Goal: Communication & Community: Participate in discussion

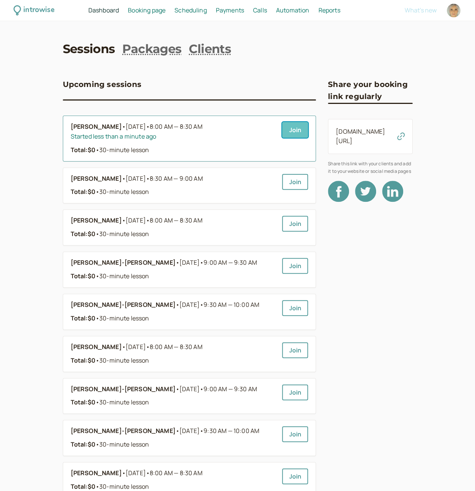
click at [296, 125] on link "Join" at bounding box center [295, 130] width 26 height 16
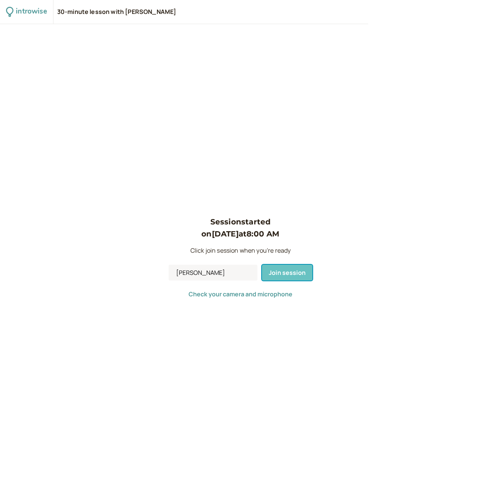
click at [278, 274] on span "Join session" at bounding box center [287, 272] width 37 height 8
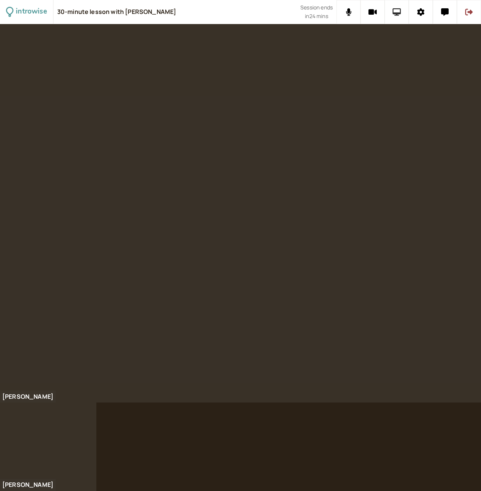
click at [398, 11] on icon at bounding box center [397, 12] width 9 height 8
click at [447, 11] on icon at bounding box center [445, 12] width 8 height 8
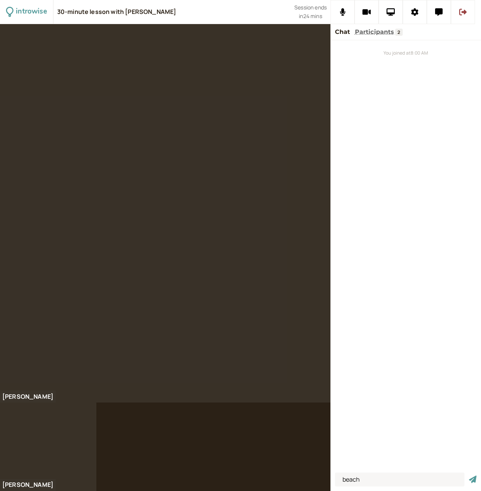
type input "beach"
click at [469, 475] on button "submit" at bounding box center [473, 479] width 8 height 8
type input "beech"
click at [469, 475] on button "submit" at bounding box center [473, 479] width 8 height 8
click at [379, 479] on input at bounding box center [399, 479] width 129 height 14
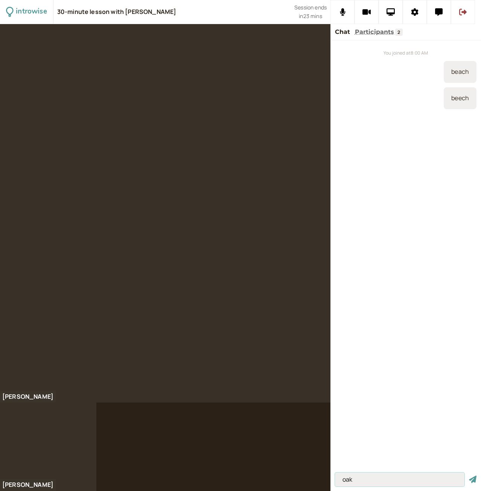
type input "oak"
click at [469, 475] on button "submit" at bounding box center [473, 479] width 8 height 8
drag, startPoint x: 397, startPoint y: 481, endPoint x: 394, endPoint y: 475, distance: 6.9
click at [397, 481] on input at bounding box center [399, 479] width 129 height 14
type input "kaslo bc"
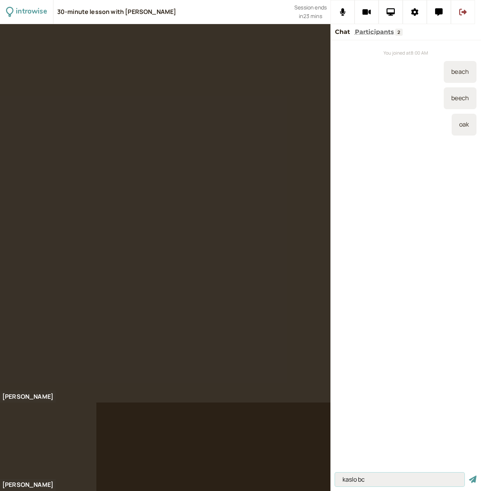
click at [469, 475] on button "submit" at bounding box center [473, 479] width 8 height 8
click at [395, 213] on div "You joined at 8:00 AM beach [GEOGRAPHIC_DATA]" at bounding box center [405, 254] width 151 height 429
click at [375, 476] on input at bounding box center [399, 479] width 129 height 14
type input "builders, contractors"
click at [469, 475] on button "submit" at bounding box center [473, 479] width 8 height 8
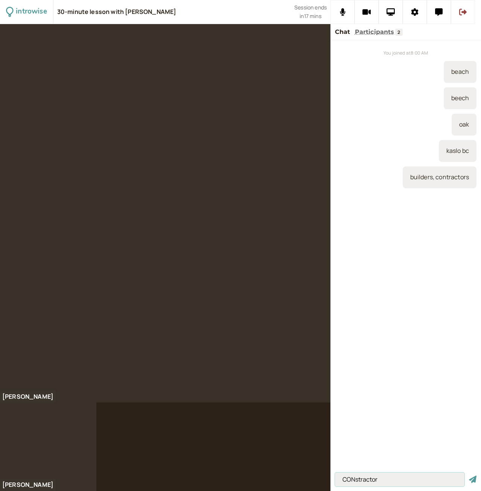
type input "CONstractor"
click at [469, 475] on button "submit" at bounding box center [473, 479] width 8 height 8
type input "CONtractor"
click at [469, 475] on button "submit" at bounding box center [473, 479] width 8 height 8
click at [346, 480] on input at bounding box center [399, 479] width 129 height 14
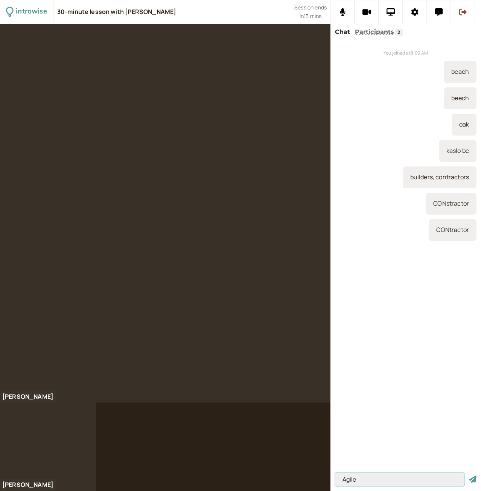
type input "Agile"
click at [469, 475] on button "submit" at bounding box center [473, 479] width 8 height 8
type input "surVEIllance"
click at [469, 475] on button "submit" at bounding box center [473, 479] width 8 height 8
type input "h"
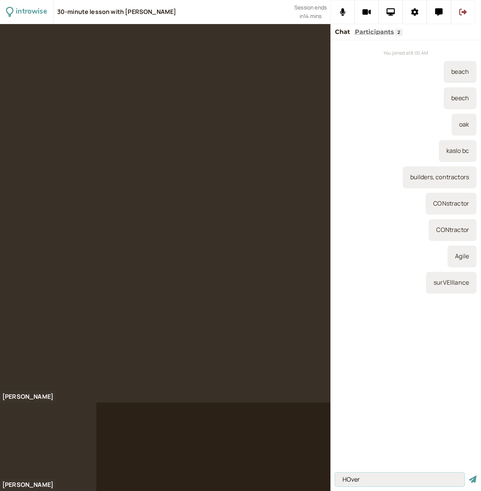
type input "HOver"
click at [469, 475] on button "submit" at bounding box center [473, 479] width 8 height 8
type input "CAmp(uh)s"
click at [469, 475] on button "submit" at bounding box center [473, 479] width 8 height 8
type input "happy middle/medium"
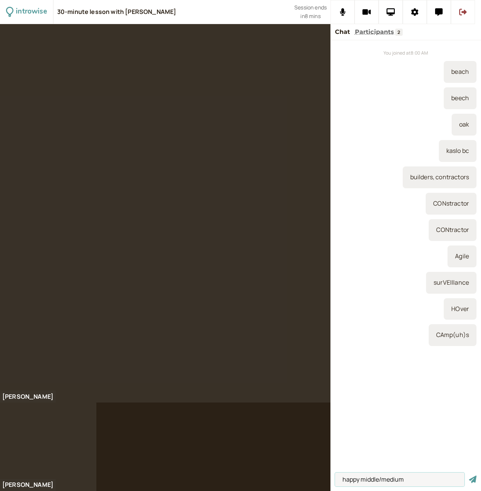
click at [469, 475] on button "submit" at bounding box center [473, 479] width 8 height 8
click at [384, 477] on input at bounding box center [399, 479] width 129 height 14
type input "search and rescue"
click at [469, 475] on button "submit" at bounding box center [473, 479] width 8 height 8
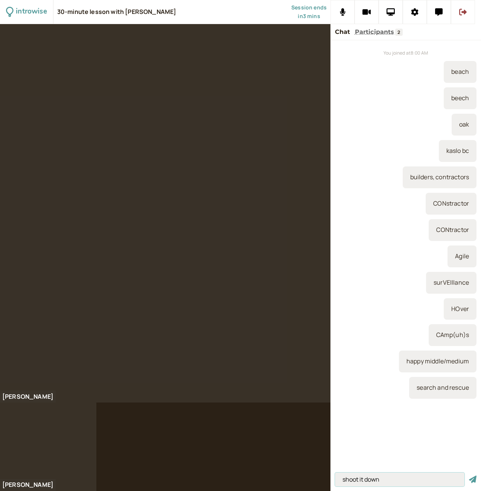
type input "shoot it down"
click at [469, 475] on button "submit" at bounding box center [473, 479] width 8 height 8
type input "on the other hand"
click at [469, 475] on button "submit" at bounding box center [473, 479] width 8 height 8
type input "patrOL"
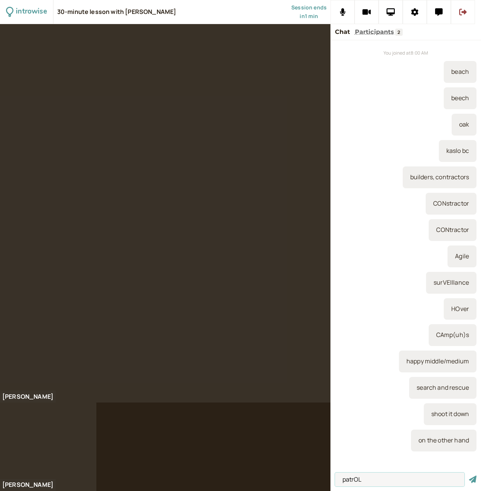
click at [469, 475] on button "submit" at bounding box center [473, 479] width 8 height 8
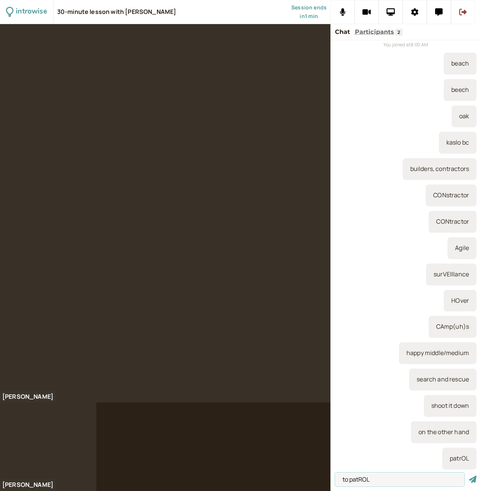
type input "to patROL"
click at [469, 475] on button "submit" at bounding box center [473, 479] width 8 height 8
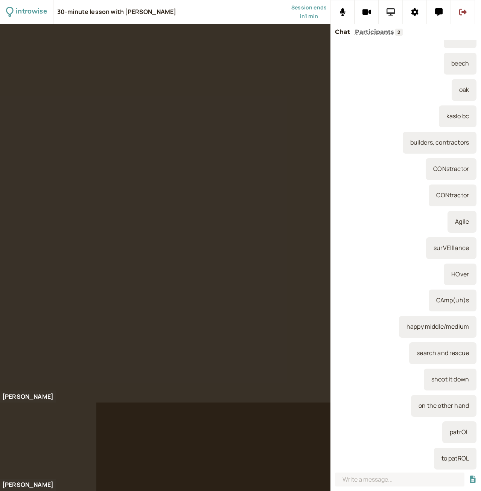
click at [394, 10] on icon at bounding box center [390, 12] width 9 height 8
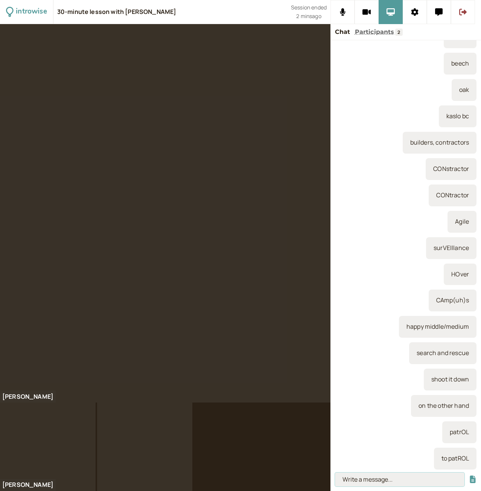
click at [366, 478] on input at bounding box center [399, 479] width 129 height 14
type input "shifted"
click at [469, 475] on button "submit" at bounding box center [473, 479] width 8 height 8
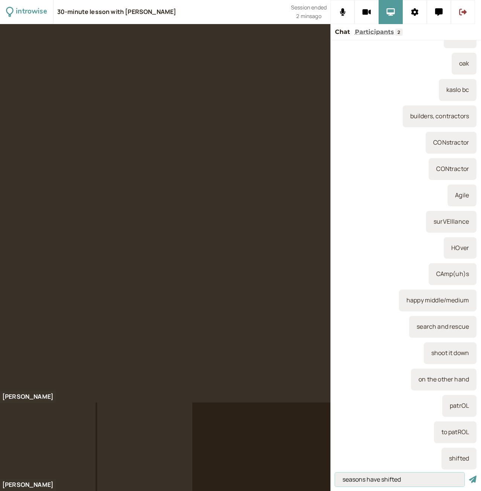
type input "seasons have shifted"
click at [469, 475] on button "submit" at bounding box center [473, 479] width 8 height 8
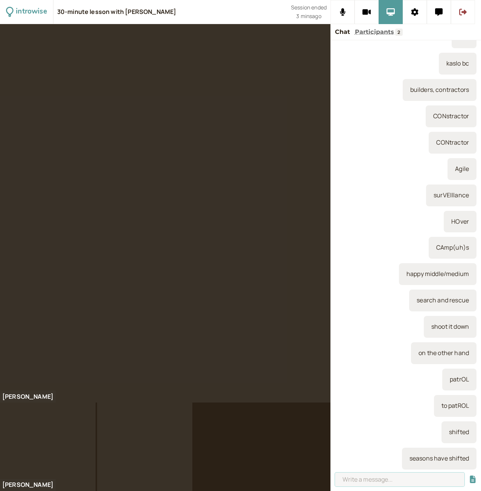
drag, startPoint x: 375, startPoint y: 476, endPoint x: 362, endPoint y: 466, distance: 16.8
click at [375, 476] on input at bounding box center [399, 479] width 129 height 14
click at [372, 478] on input at bounding box center [399, 479] width 129 height 14
click at [428, 474] on input "VOCABULARY: disruption," at bounding box center [399, 479] width 129 height 14
type input "VOCABULARY: disruption, disgruntled"
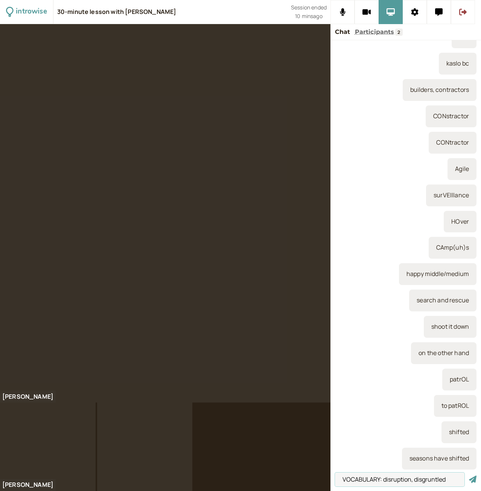
click at [469, 475] on button "submit" at bounding box center [473, 479] width 8 height 8
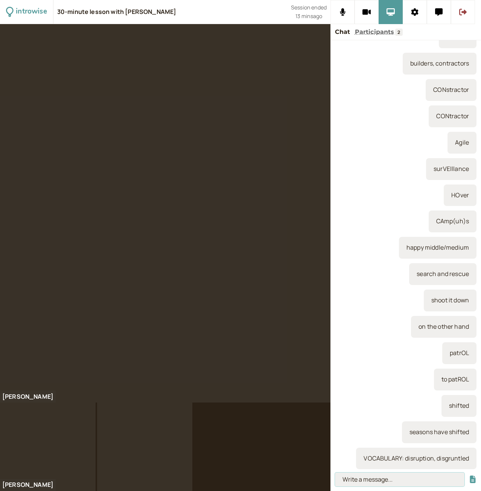
click at [358, 479] on input at bounding box center [399, 479] width 129 height 14
type input "to vent (frustrations)"
click at [469, 475] on button "submit" at bounding box center [473, 479] width 8 height 8
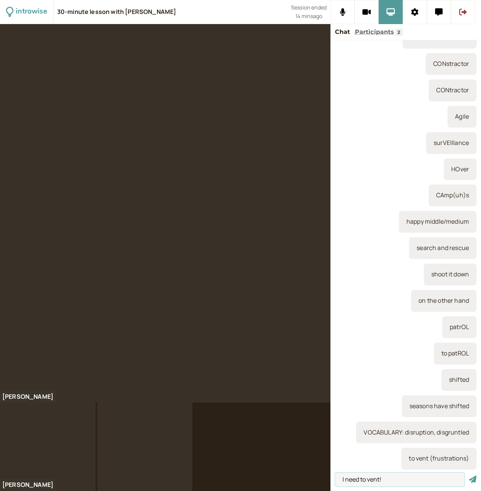
type input "I need to vent!"
click at [469, 475] on button "submit" at bounding box center [473, 479] width 8 height 8
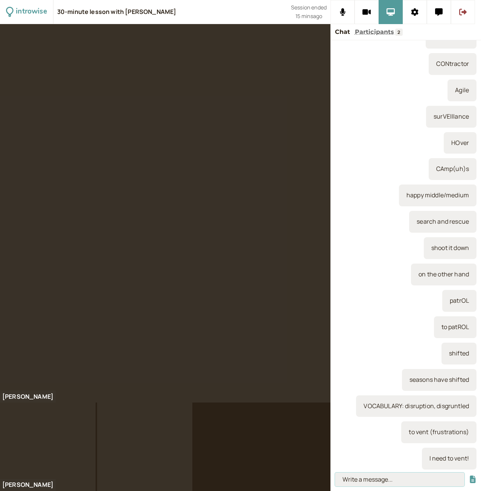
click at [399, 479] on input at bounding box center [399, 479] width 129 height 14
type input "a rant, to rant"
click at [469, 475] on button "submit" at bounding box center [473, 479] width 8 height 8
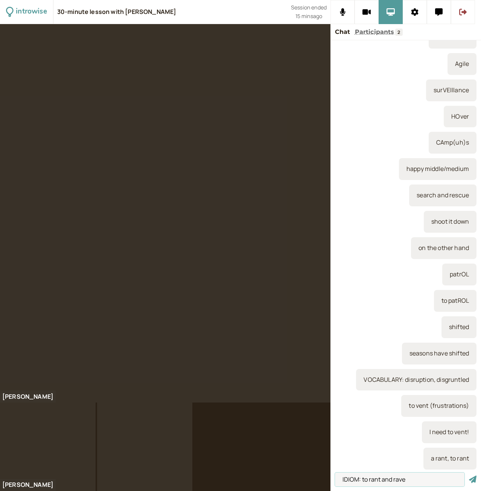
type input "IDIOM: to rant and rave"
click at [469, 475] on button "submit" at bounding box center [473, 479] width 8 height 8
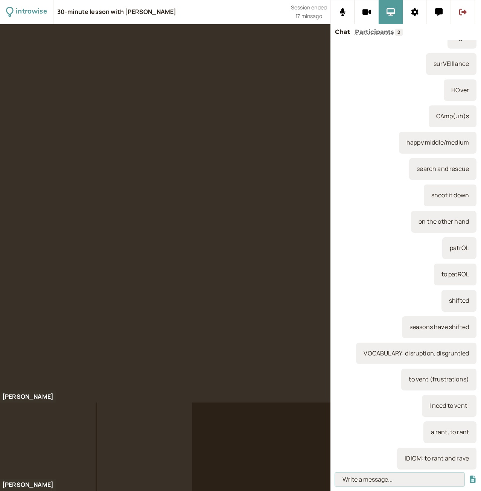
click at [359, 477] on input at bounding box center [399, 479] width 129 height 14
type input "they sang them praises"
click at [469, 475] on button "submit" at bounding box center [473, 479] width 8 height 8
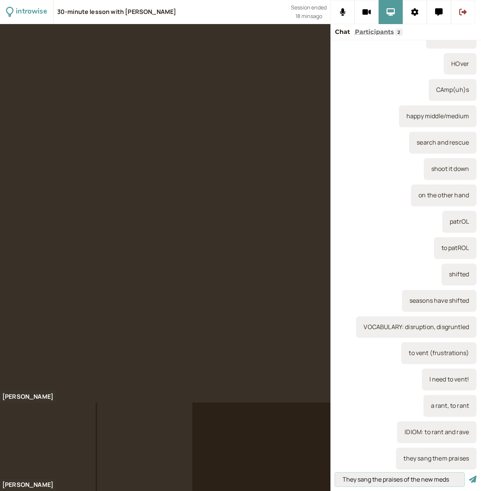
type input "They sang the praises of the new meds"
click at [469, 475] on button "submit" at bounding box center [473, 479] width 8 height 8
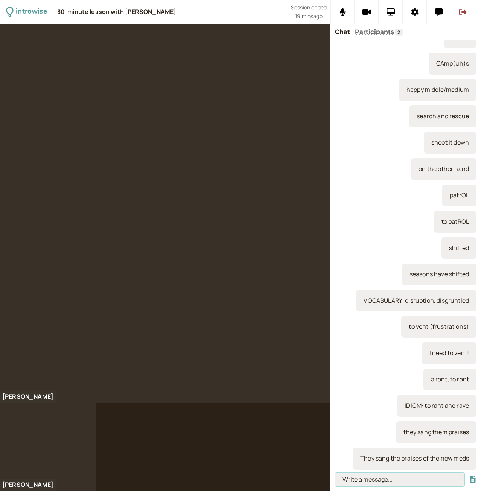
click at [378, 480] on input at bounding box center [399, 479] width 129 height 14
type input "[PERSON_NAME]"
click at [469, 475] on button "submit" at bounding box center [473, 479] width 8 height 8
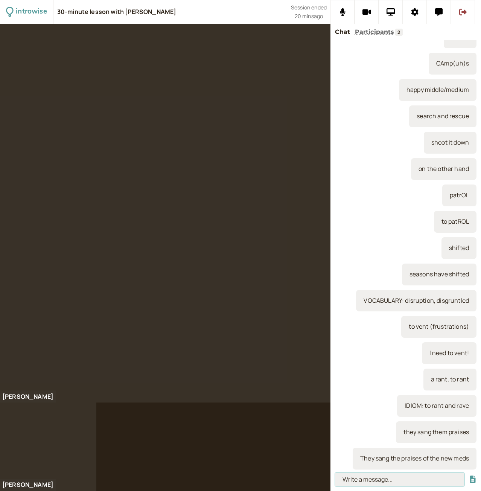
scroll to position [298, 0]
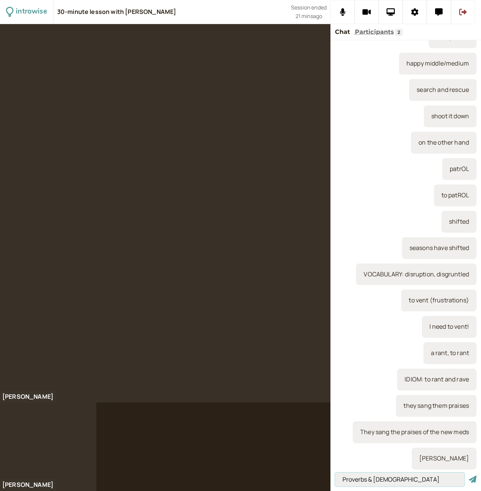
type input "Proverbs & [DEMOGRAPHIC_DATA]"
click at [469, 475] on button "submit" at bounding box center [473, 479] width 8 height 8
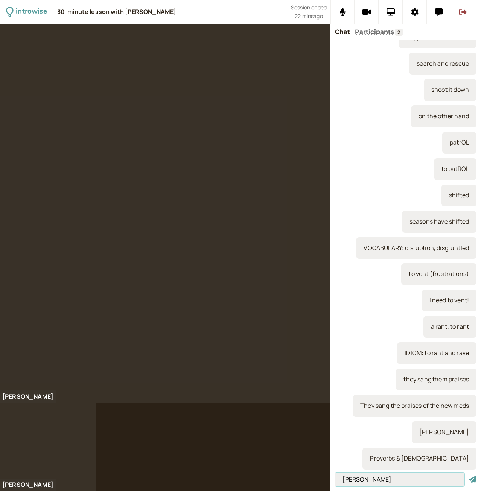
type input "[PERSON_NAME]"
click at [469, 475] on button "submit" at bounding box center [473, 479] width 8 height 8
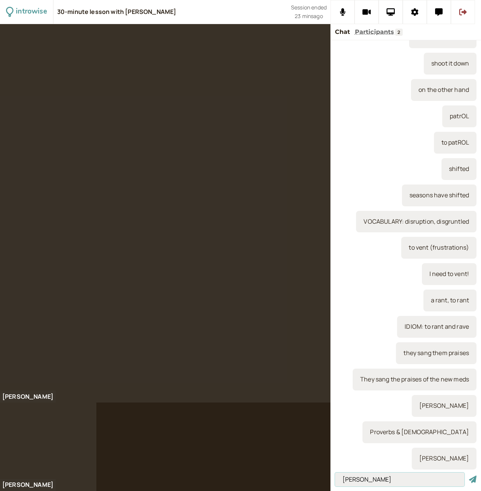
type input "[PERSON_NAME]"
click at [469, 475] on button "submit" at bounding box center [473, 479] width 8 height 8
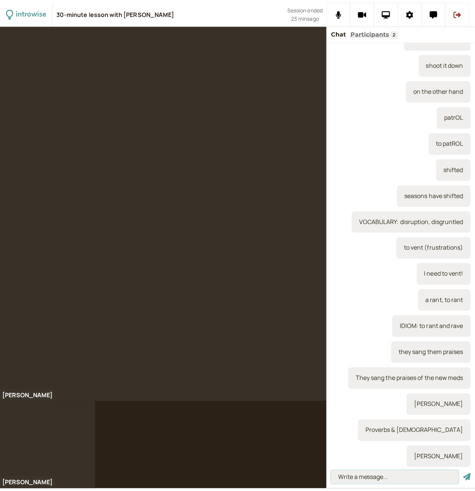
scroll to position [376, 0]
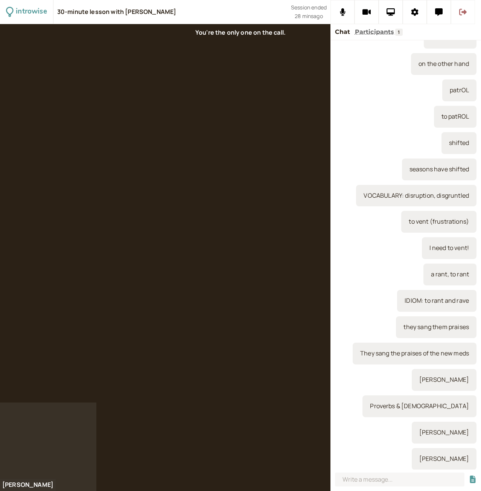
click at [464, 8] on icon at bounding box center [463, 12] width 8 height 8
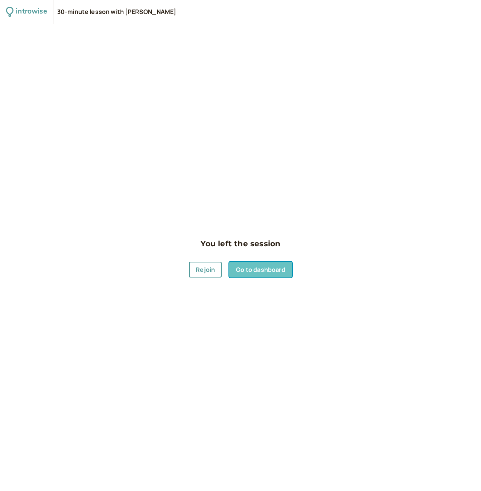
click at [254, 271] on link "Go to dashboard" at bounding box center [260, 270] width 62 height 16
